Goal: Information Seeking & Learning: Learn about a topic

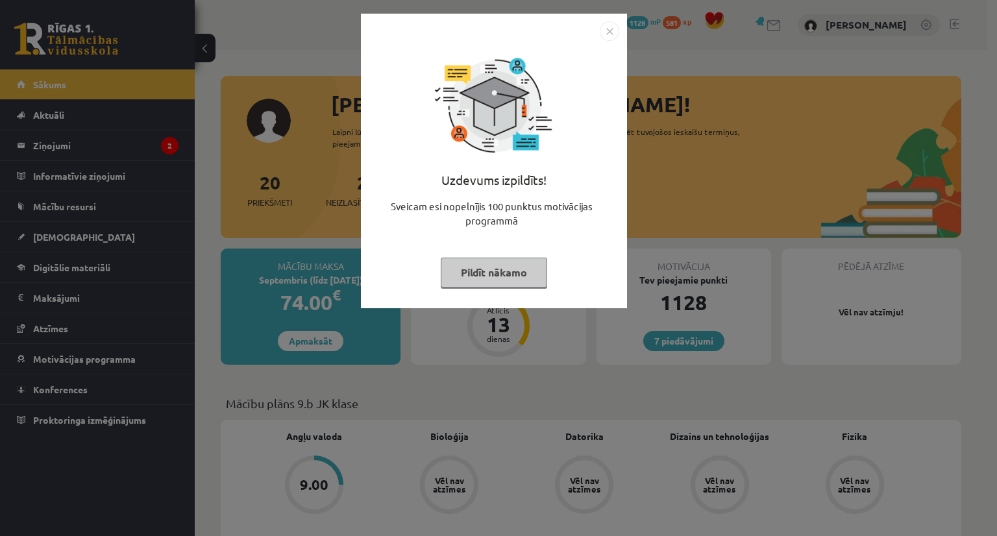
click at [495, 284] on button "Pildīt nākamo" at bounding box center [494, 273] width 107 height 30
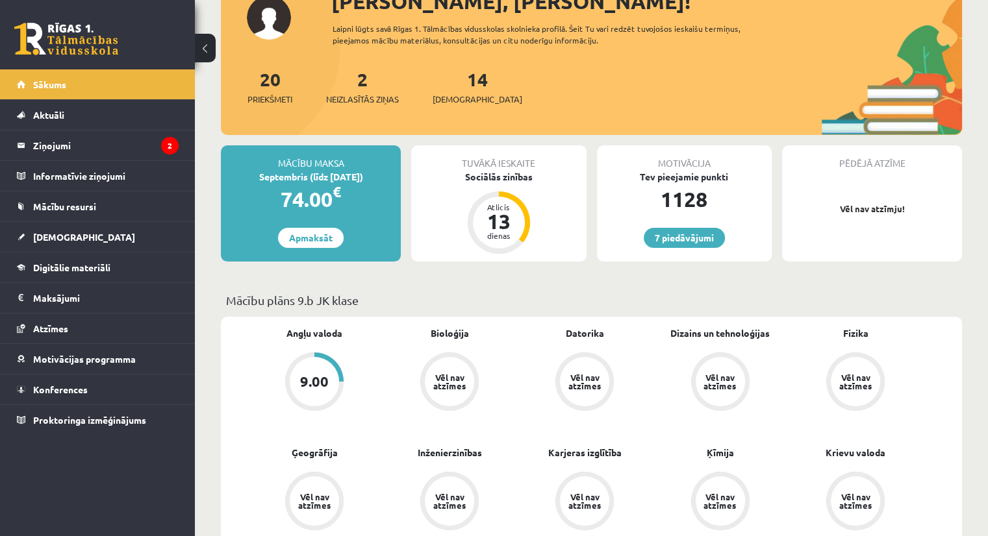
scroll to position [104, 0]
click at [66, 141] on legend "Ziņojumi 2" at bounding box center [105, 146] width 145 height 30
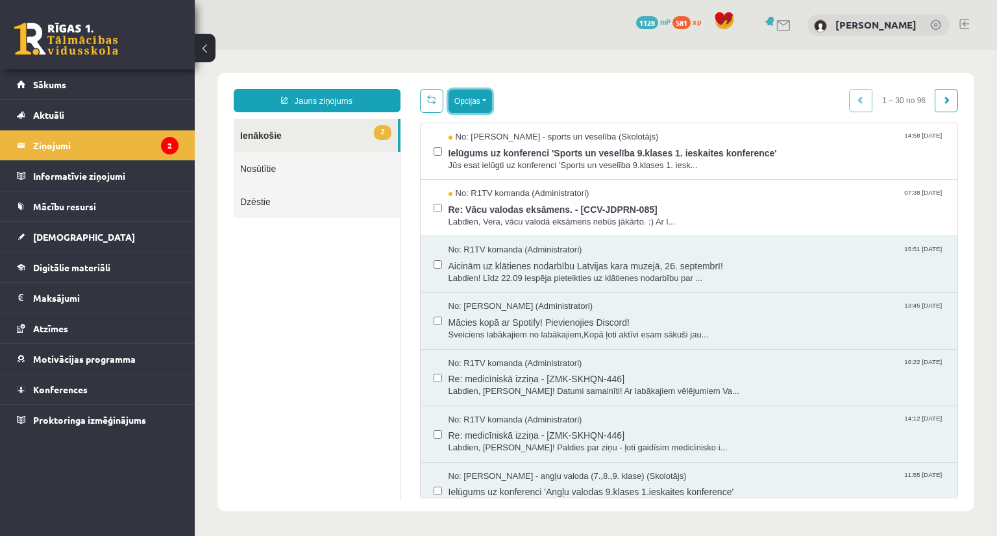
click at [462, 105] on button "Opcijas" at bounding box center [471, 101] width 44 height 23
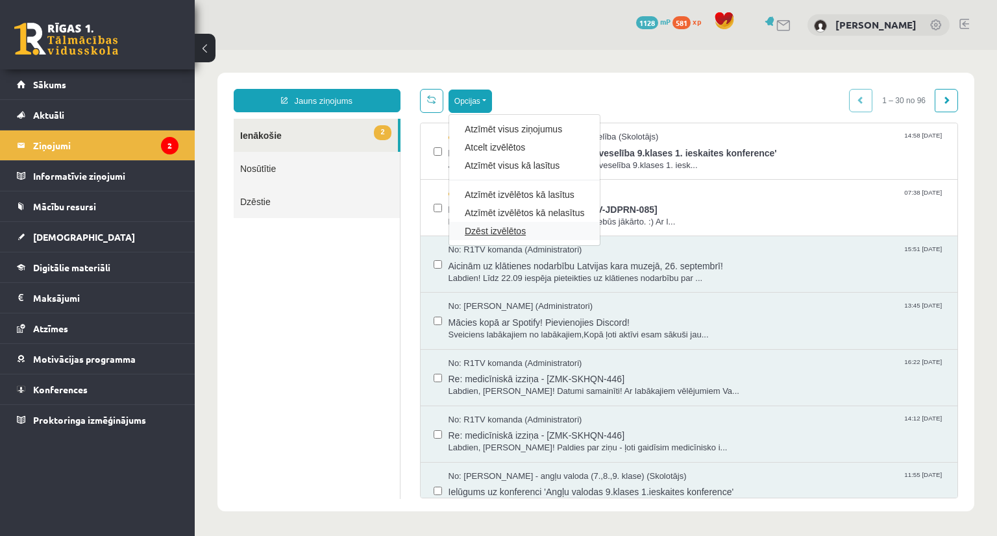
click at [473, 227] on link "Dzēst izvēlētos" at bounding box center [524, 231] width 119 height 13
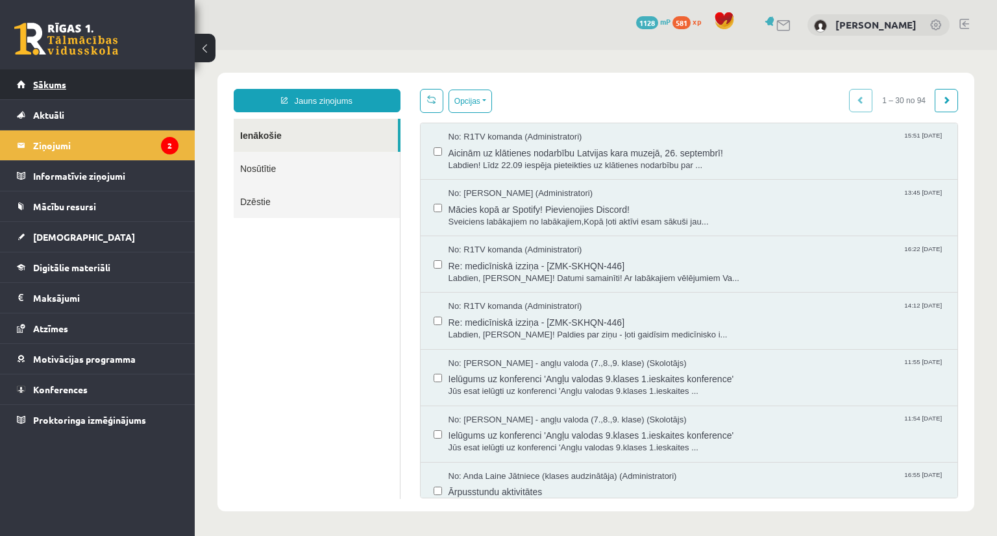
click at [51, 84] on span "Sākums" at bounding box center [49, 85] width 33 height 12
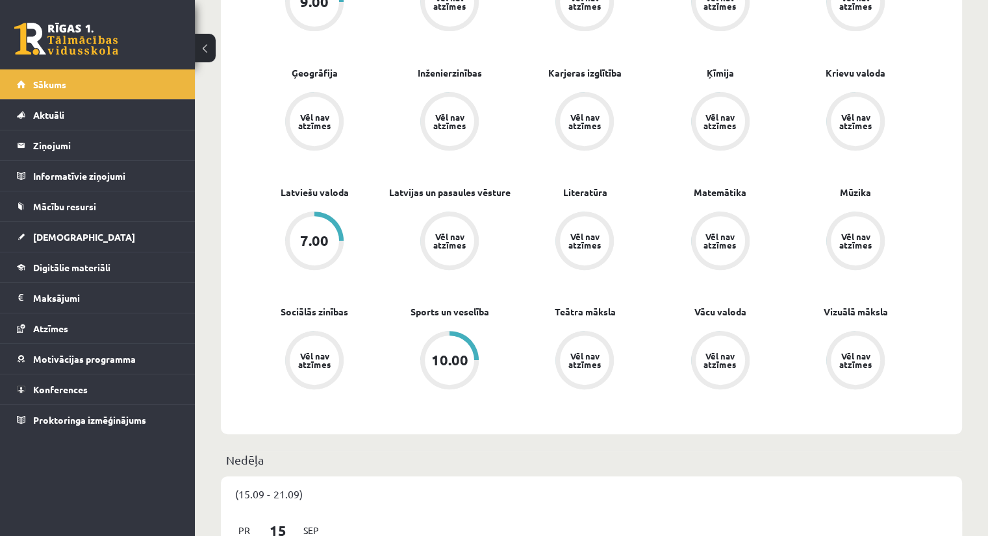
scroll to position [505, 0]
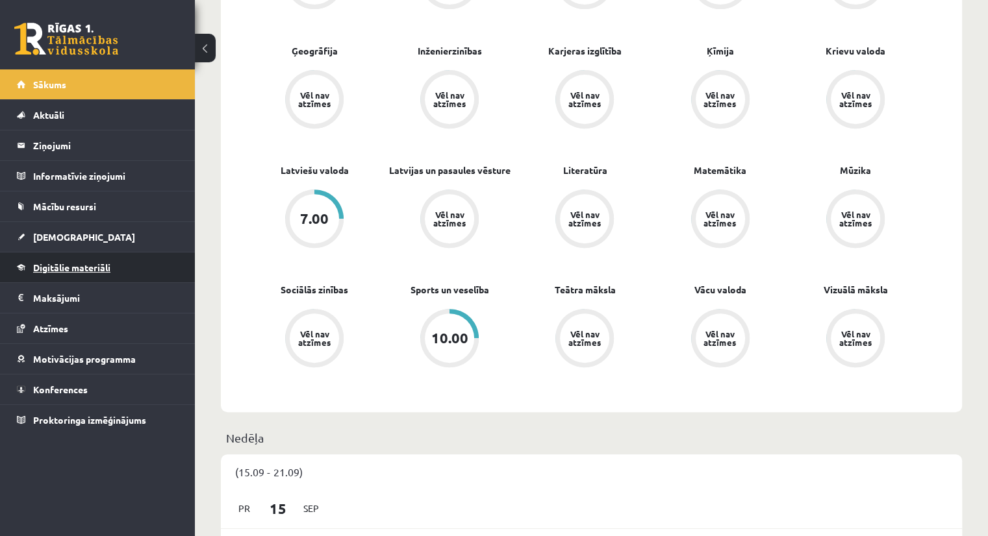
click at [68, 273] on link "Digitālie materiāli" at bounding box center [98, 268] width 162 height 30
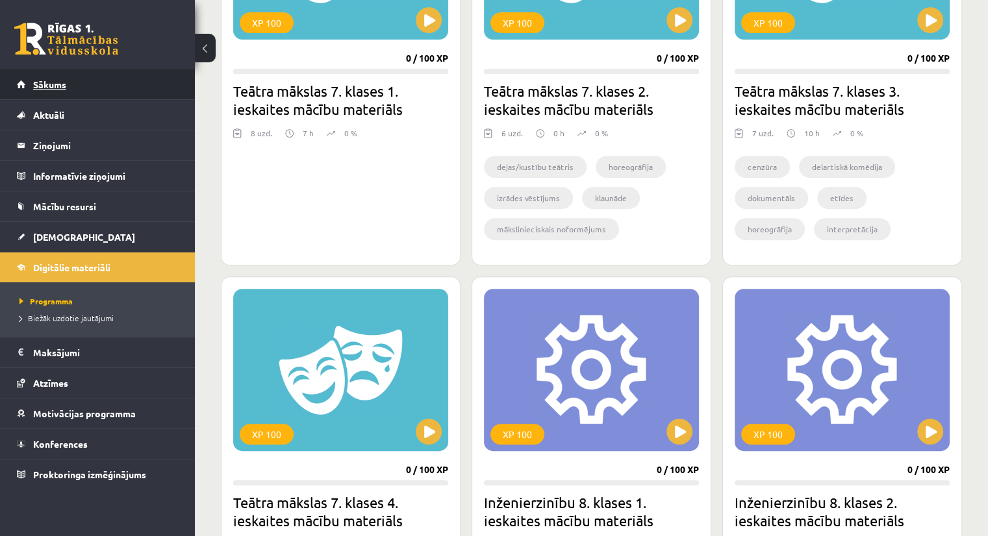
click at [107, 86] on link "Sākums" at bounding box center [98, 84] width 162 height 30
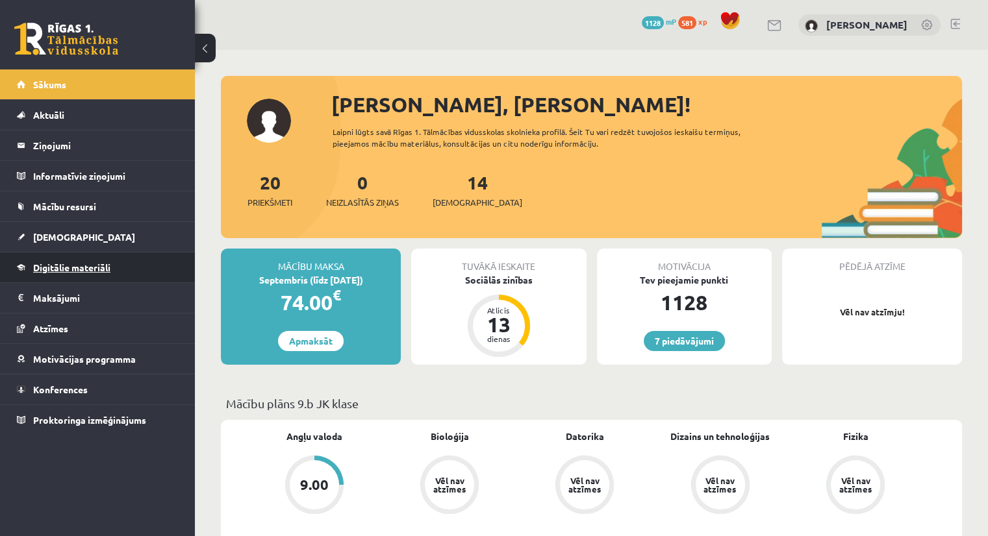
click at [81, 260] on link "Digitālie materiāli" at bounding box center [98, 268] width 162 height 30
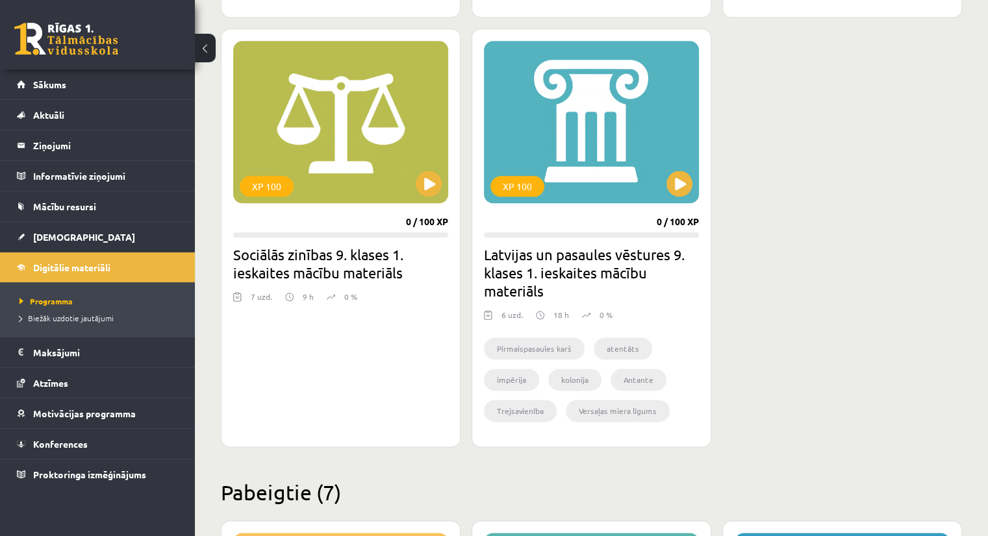
scroll to position [1486, 0]
click at [352, 162] on div "XP 100" at bounding box center [340, 122] width 215 height 162
click at [261, 187] on div "XP 100" at bounding box center [267, 186] width 54 height 21
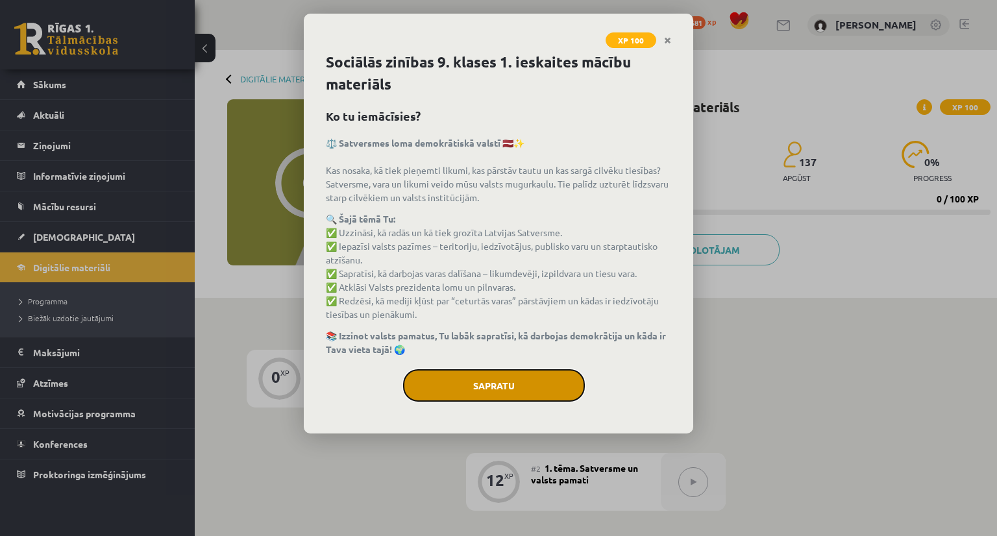
click at [499, 388] on button "Sapratu" at bounding box center [494, 386] width 182 height 32
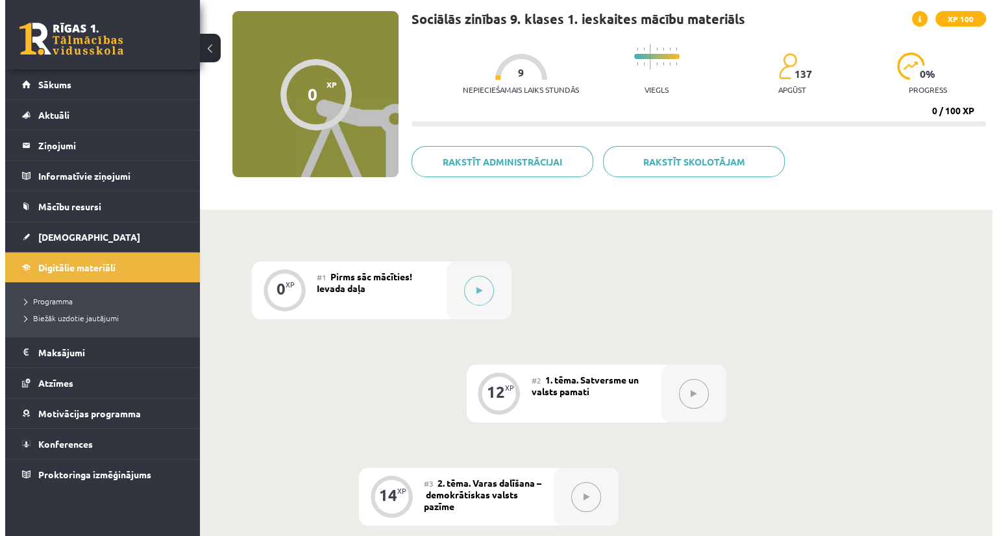
scroll to position [88, 0]
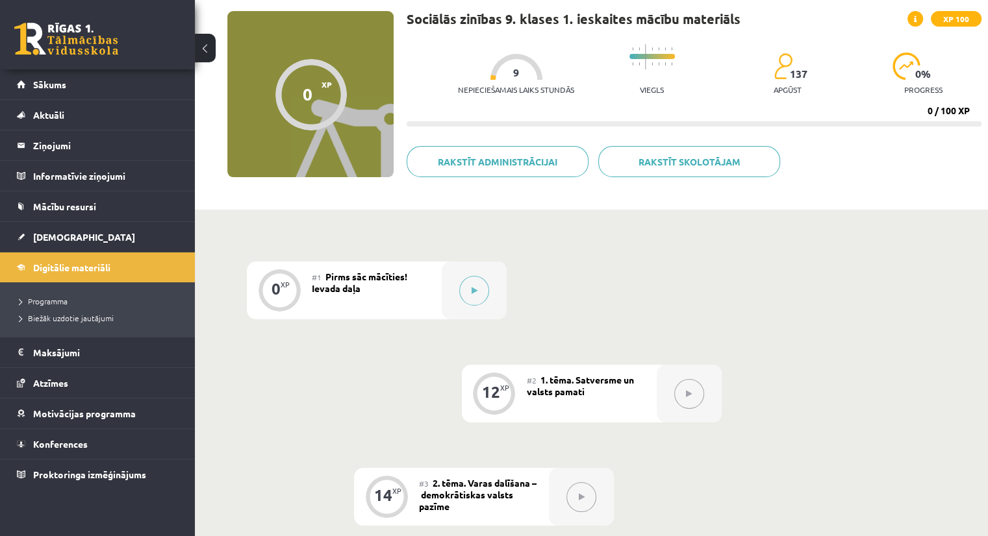
click at [434, 292] on div "#1 Pirms sāc mācīties! Ievada daļa" at bounding box center [377, 291] width 130 height 58
click at [477, 294] on button at bounding box center [474, 291] width 30 height 30
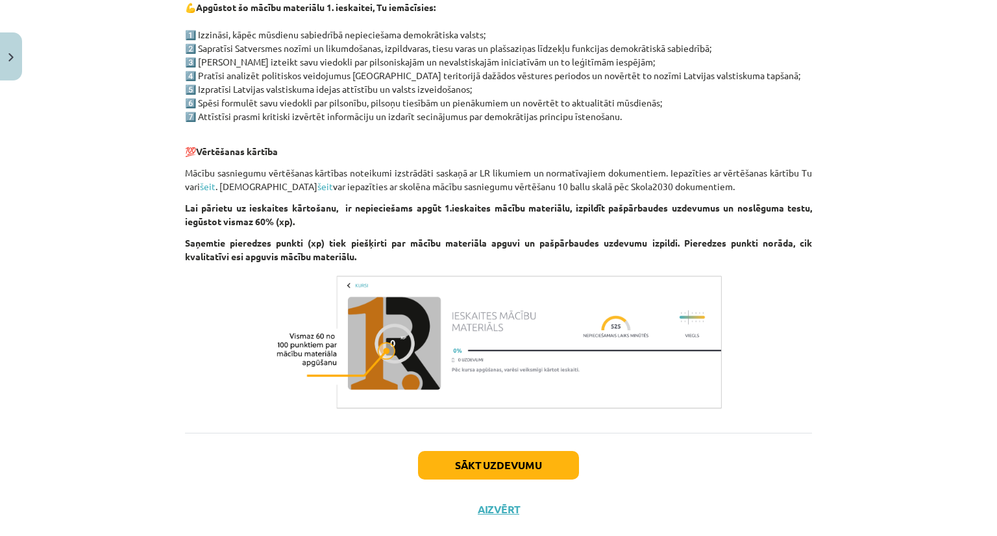
scroll to position [696, 0]
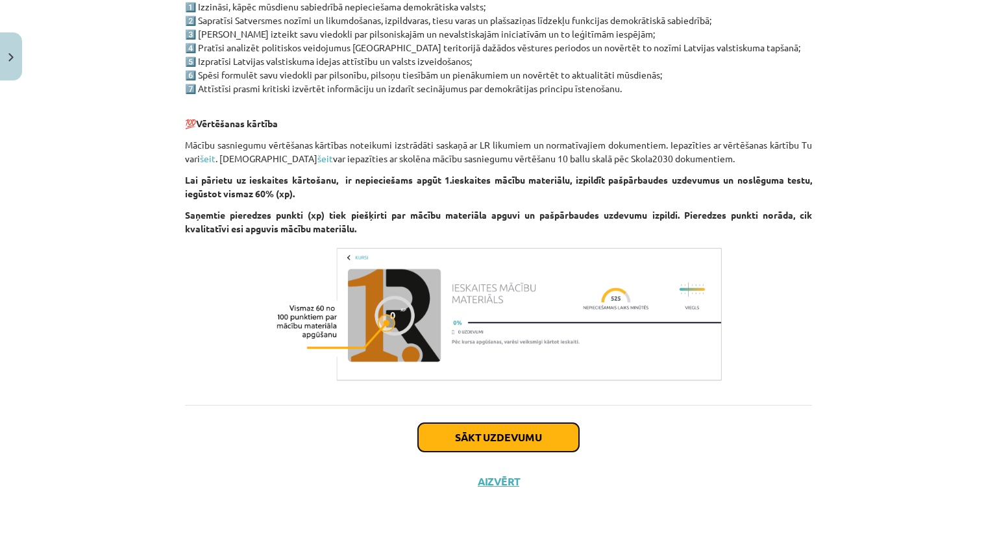
click at [480, 426] on button "Sākt uzdevumu" at bounding box center [498, 437] width 161 height 29
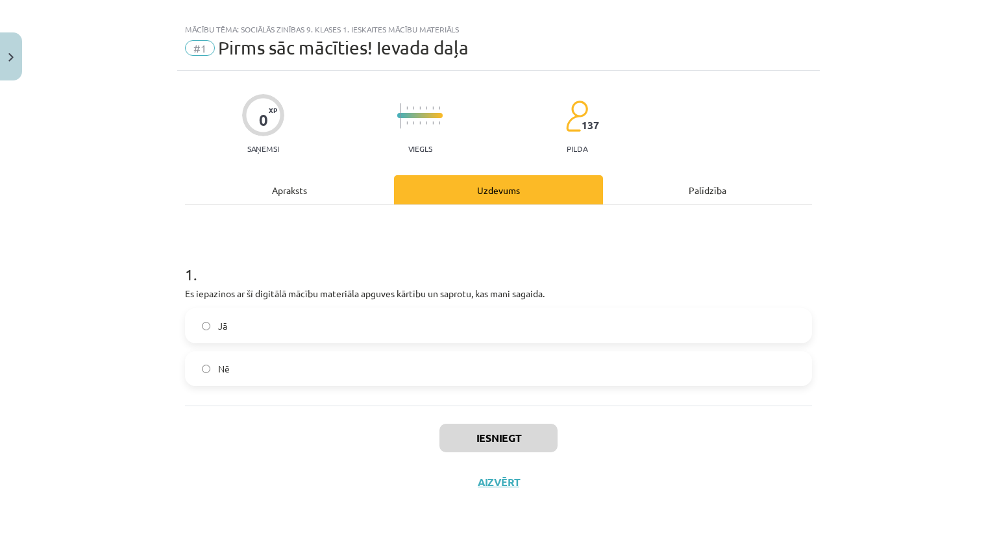
click at [251, 320] on label "Jā" at bounding box center [498, 326] width 625 height 32
click at [487, 434] on button "Iesniegt" at bounding box center [499, 438] width 118 height 29
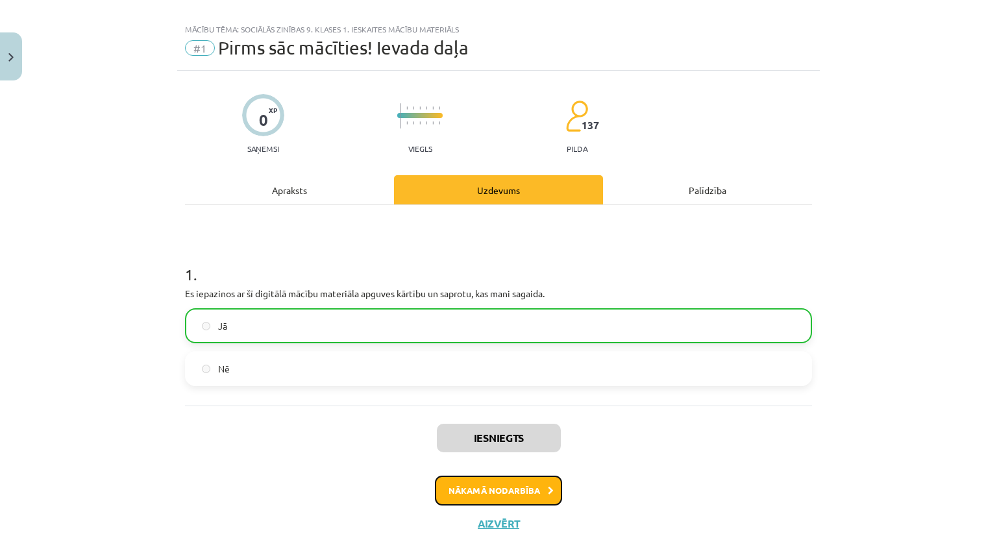
click at [495, 486] on button "Nākamā nodarbība" at bounding box center [498, 491] width 127 height 30
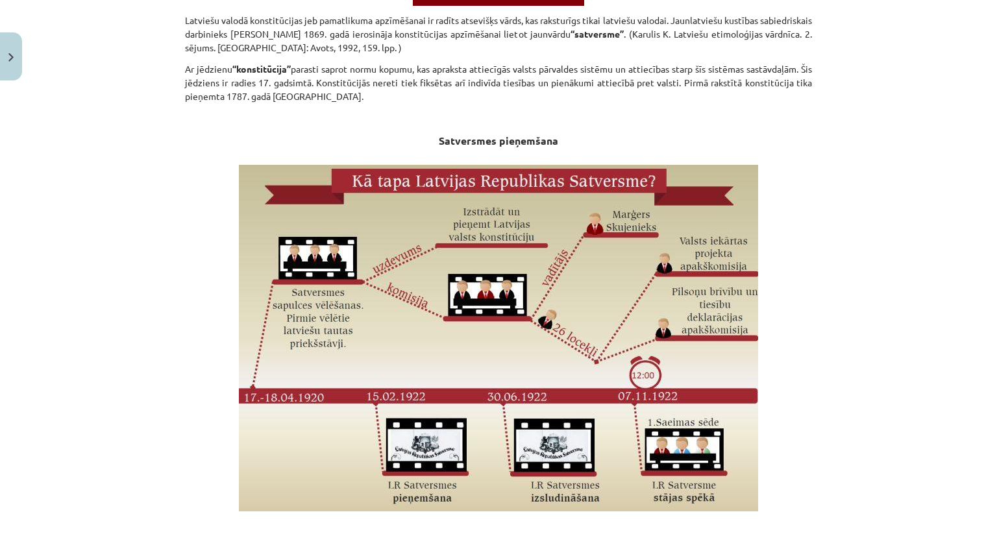
scroll to position [696, 0]
